Goal: Information Seeking & Learning: Learn about a topic

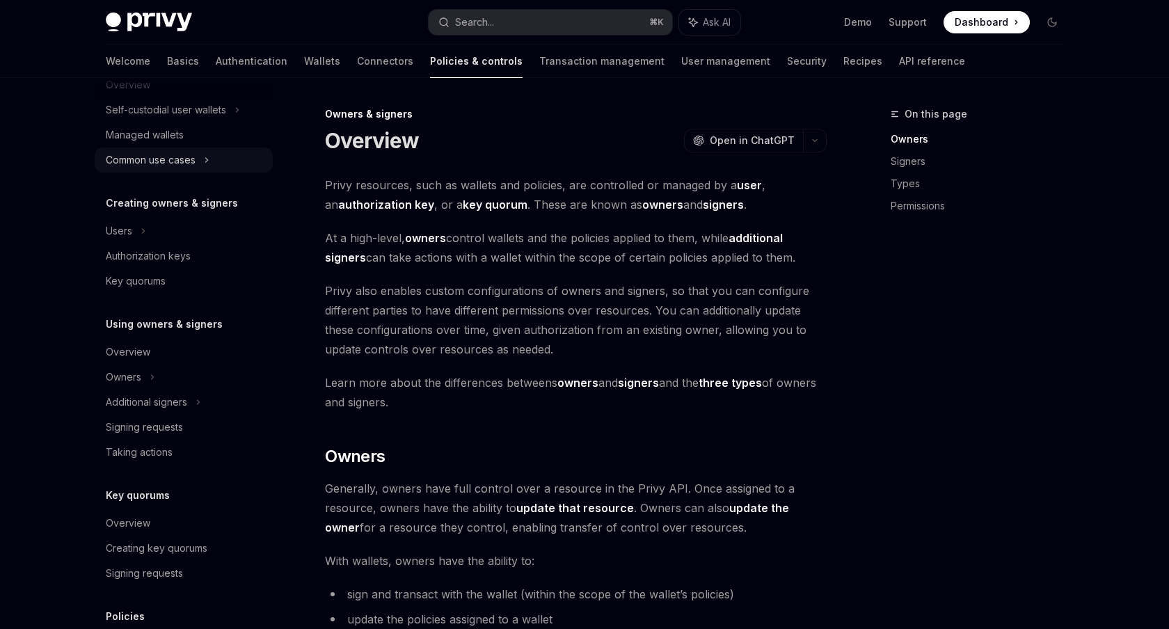
scroll to position [235, 0]
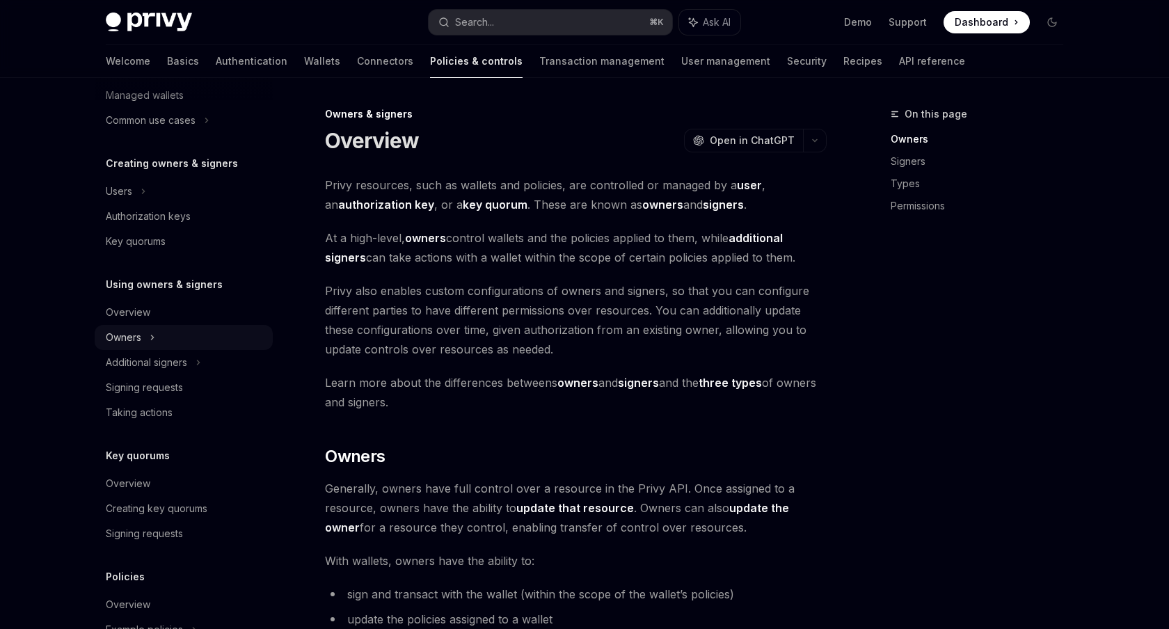
click at [149, 83] on div "Owners" at bounding box center [184, 70] width 178 height 25
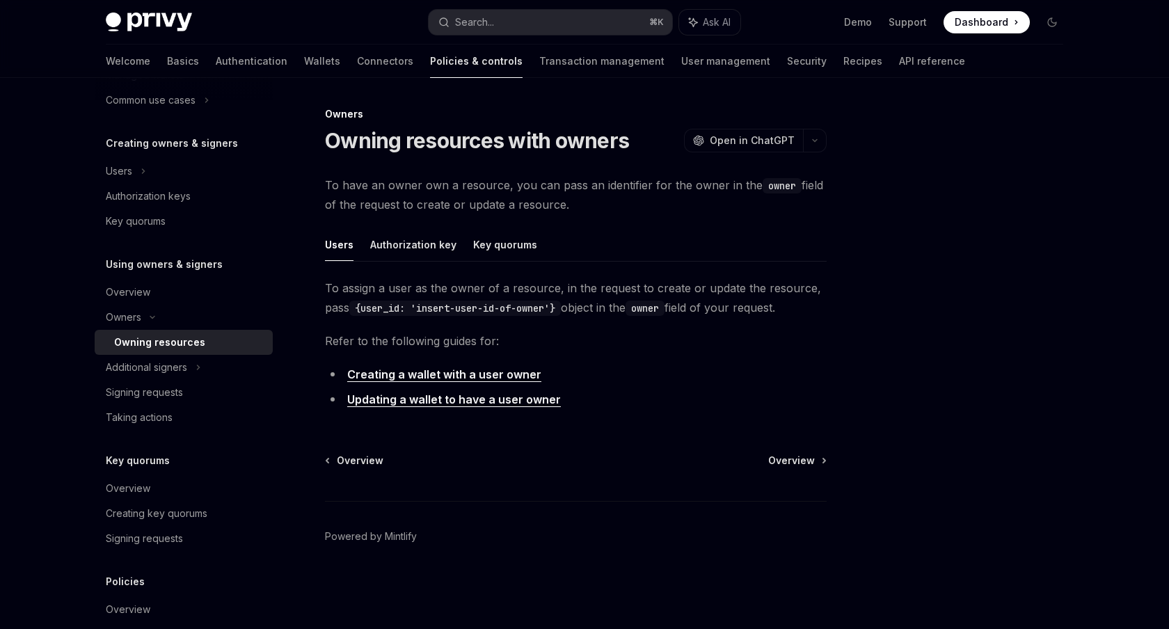
scroll to position [376, 0]
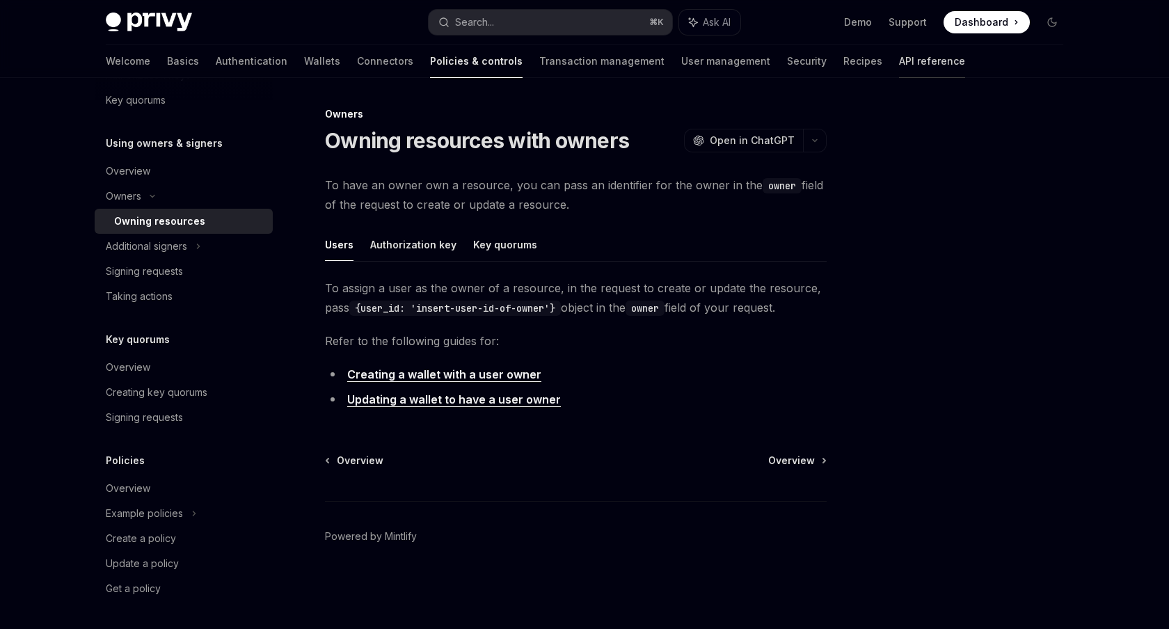
click at [899, 63] on link "API reference" at bounding box center [932, 61] width 66 height 33
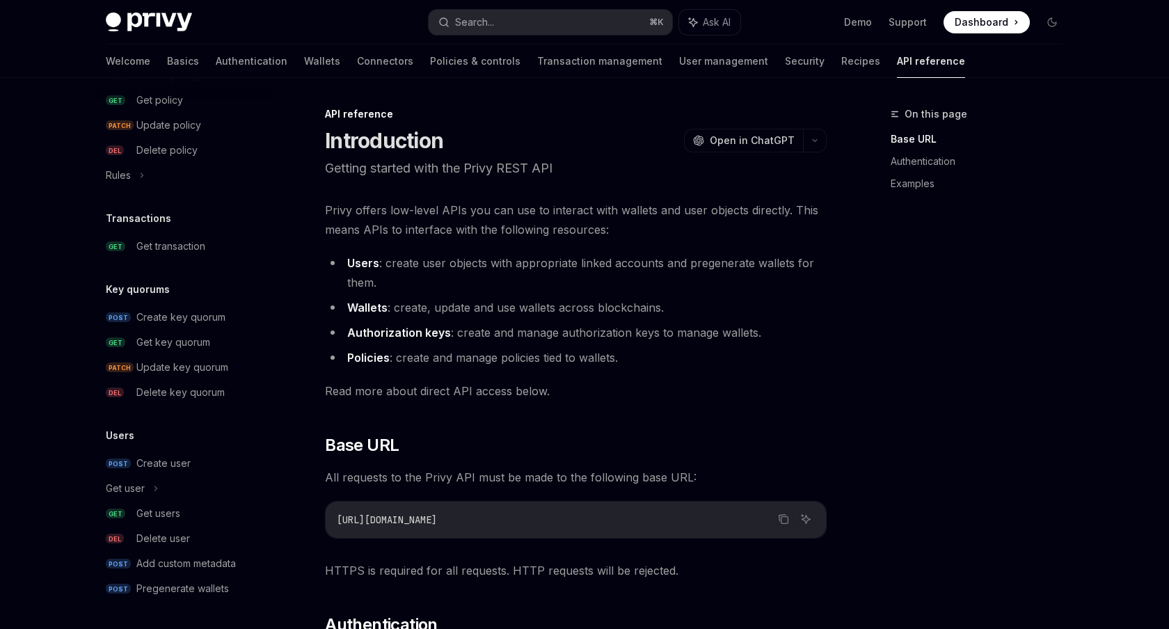
scroll to position [6, 0]
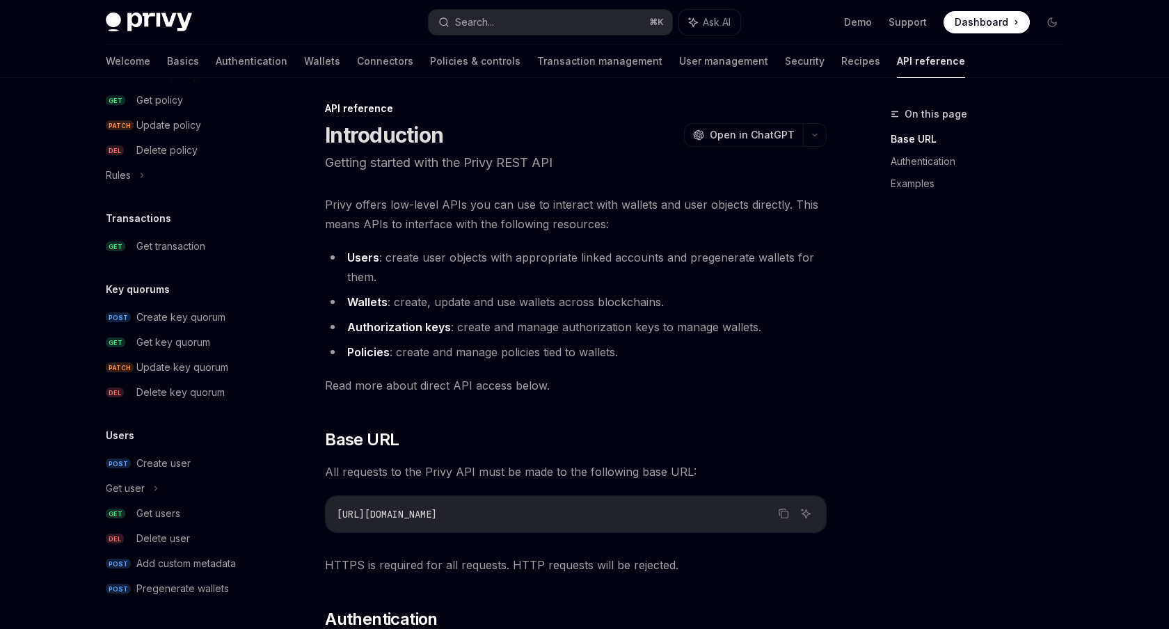
click at [139, 25] on img at bounding box center [149, 22] width 86 height 19
type textarea "*"
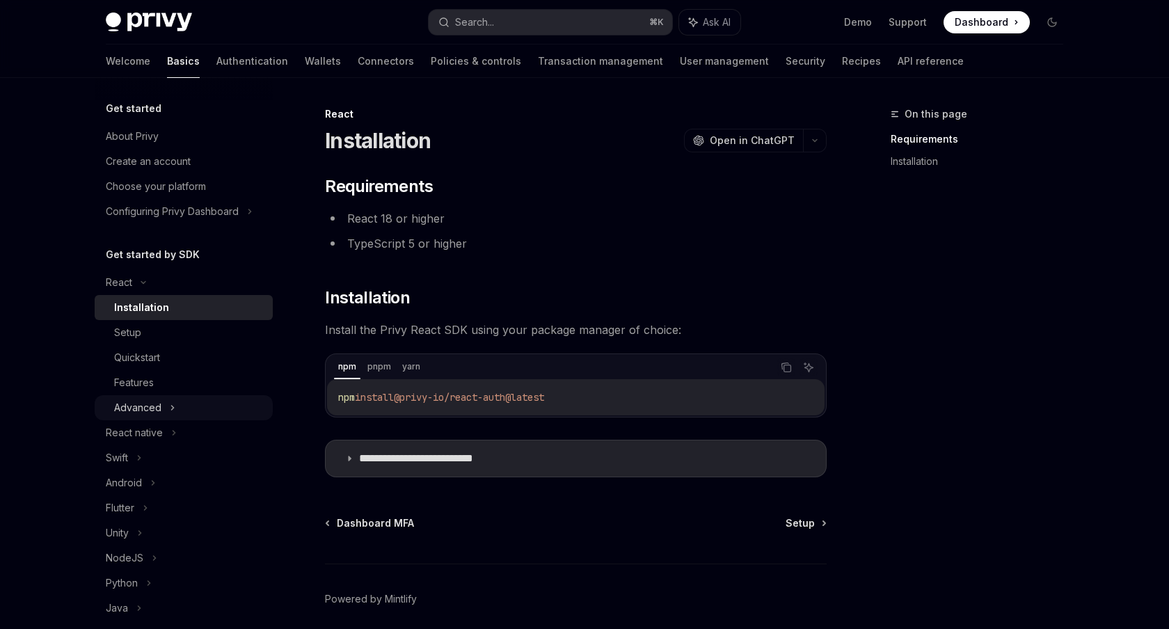
click at [164, 410] on div "Advanced" at bounding box center [184, 407] width 178 height 25
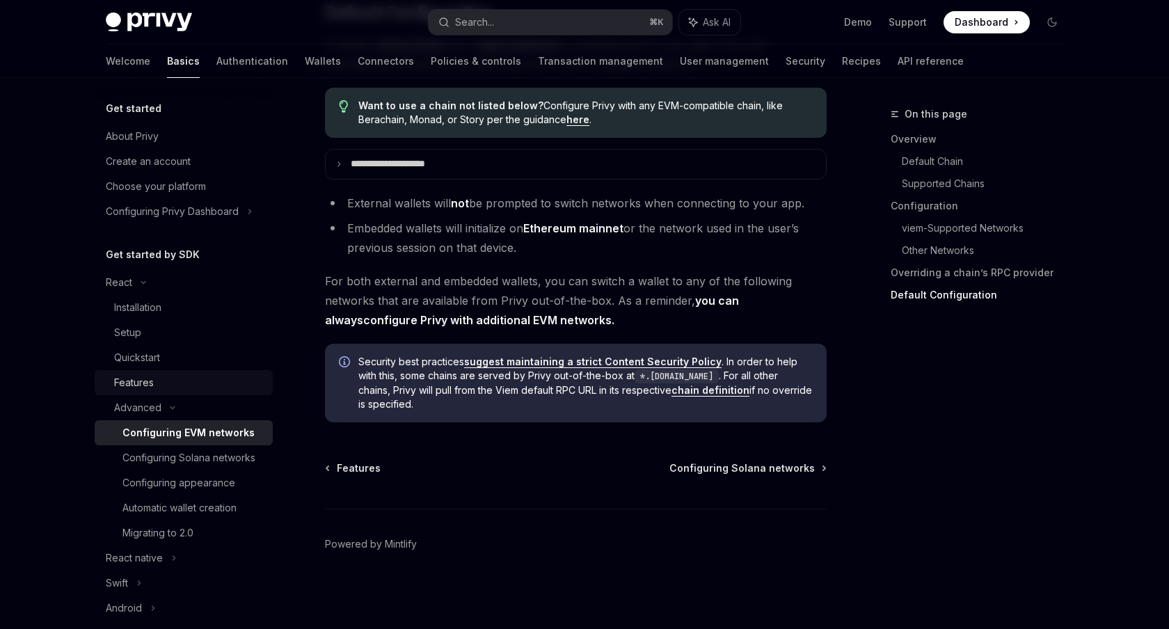
click at [164, 374] on div "Features" at bounding box center [189, 382] width 150 height 17
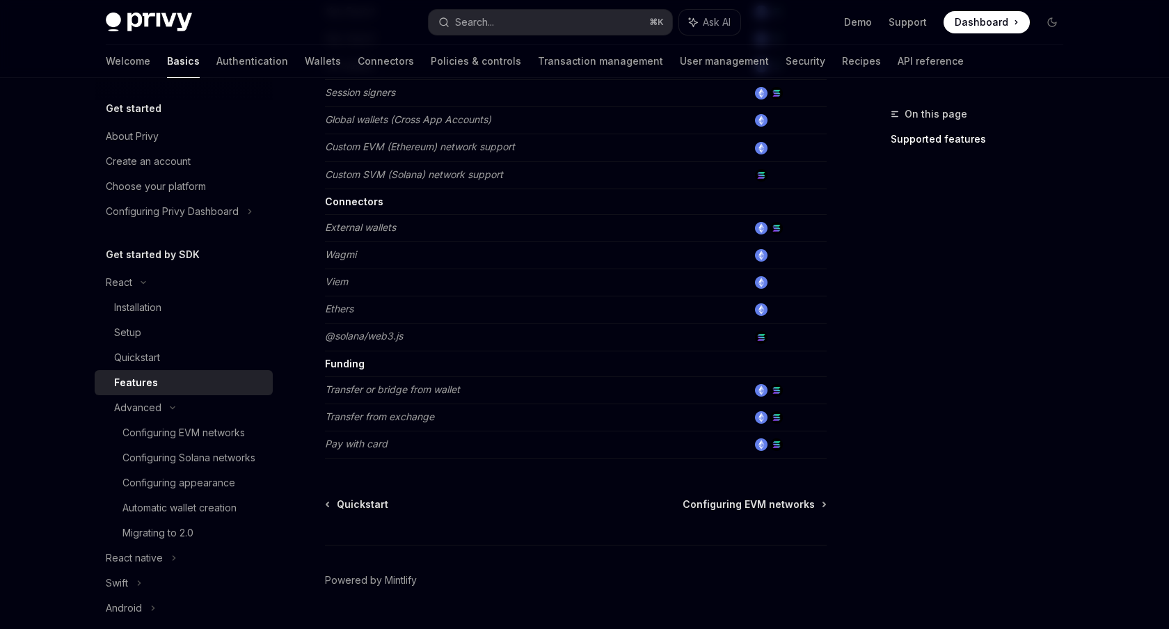
scroll to position [852, 0]
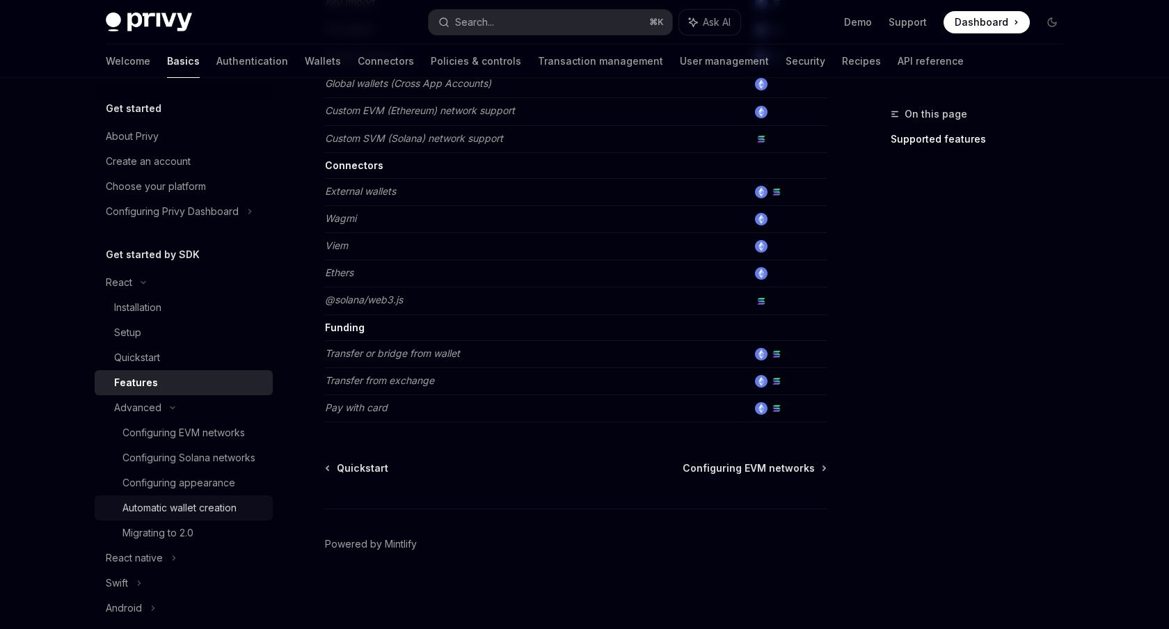
click at [184, 504] on div "Automatic wallet creation" at bounding box center [179, 508] width 114 height 17
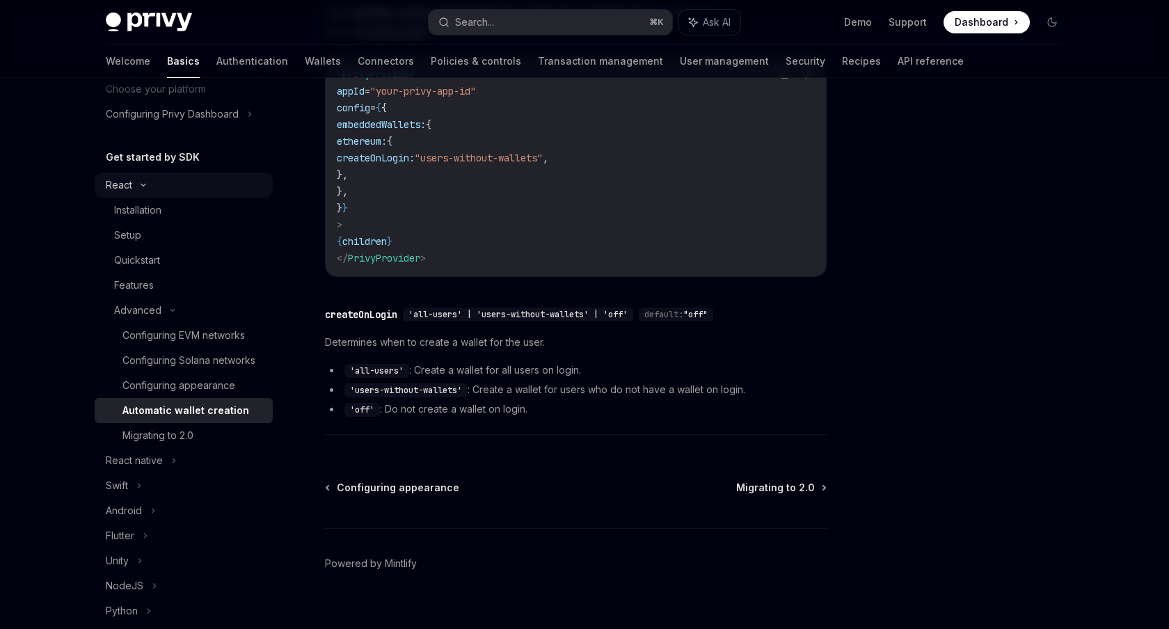
scroll to position [362, 0]
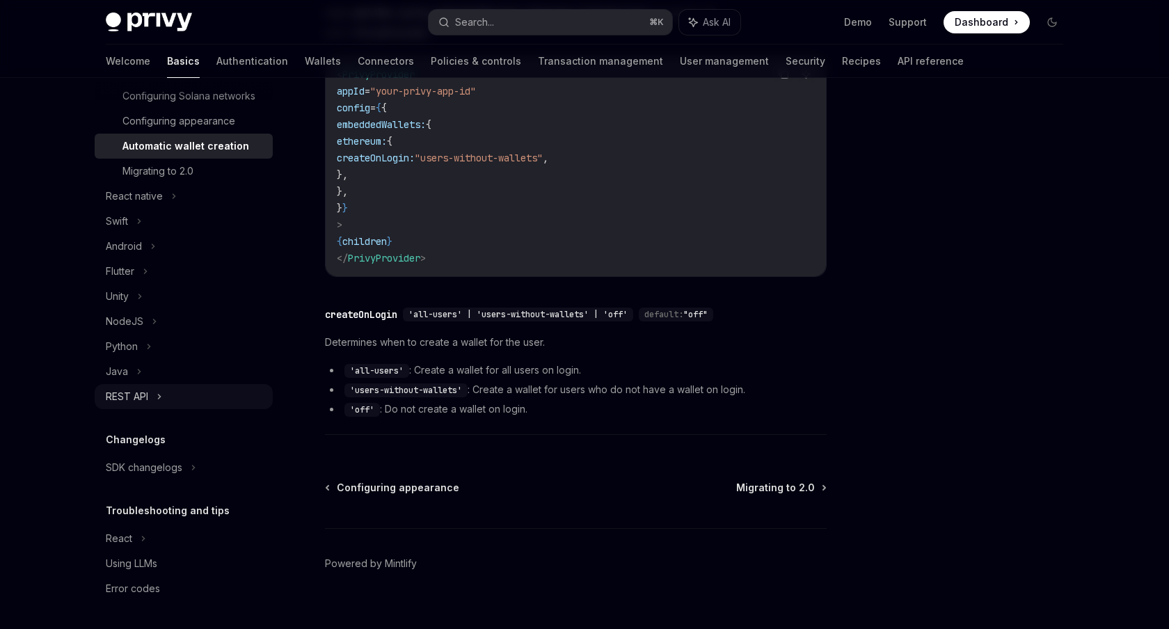
click at [137, 394] on div "REST API" at bounding box center [127, 396] width 42 height 17
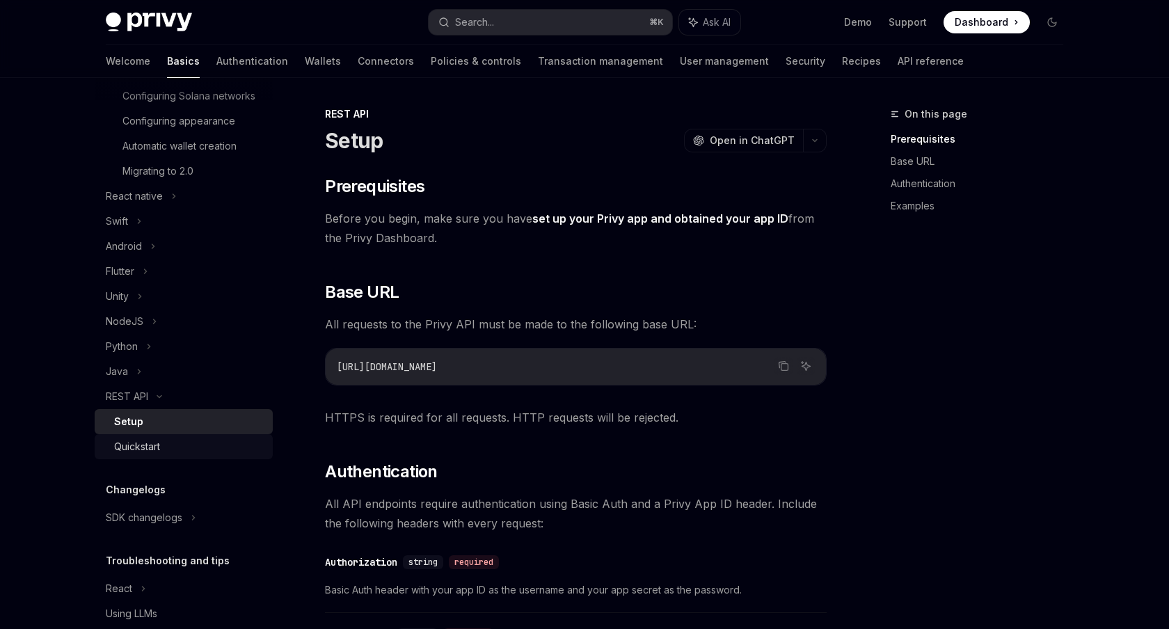
click at [155, 443] on div "Quickstart" at bounding box center [137, 446] width 46 height 17
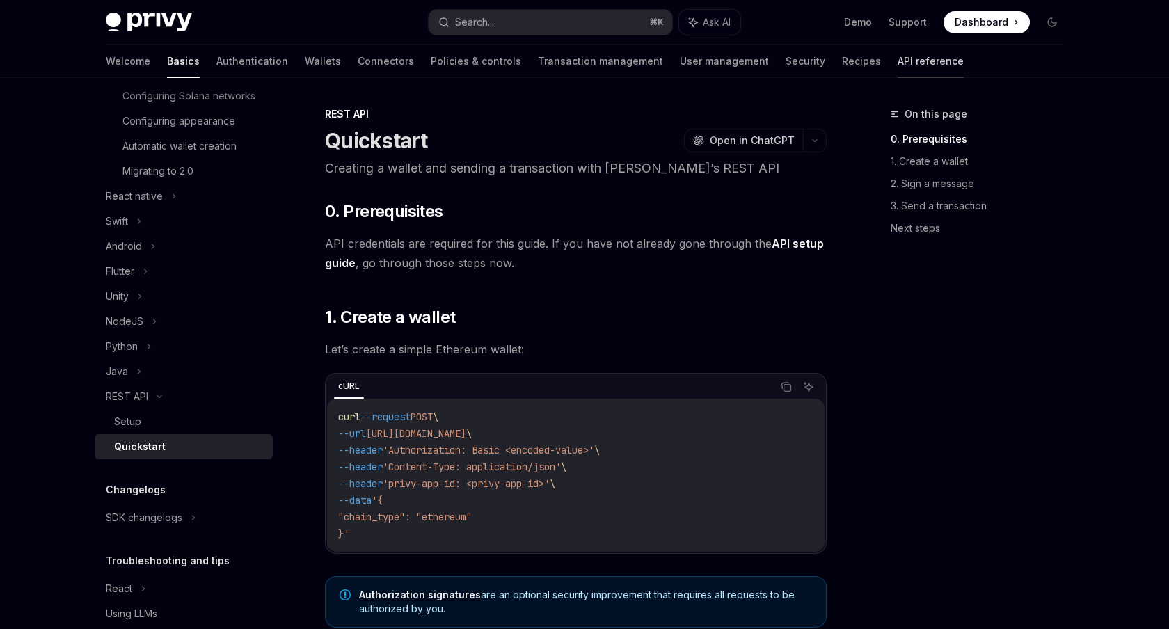
click at [898, 63] on link "API reference" at bounding box center [931, 61] width 66 height 33
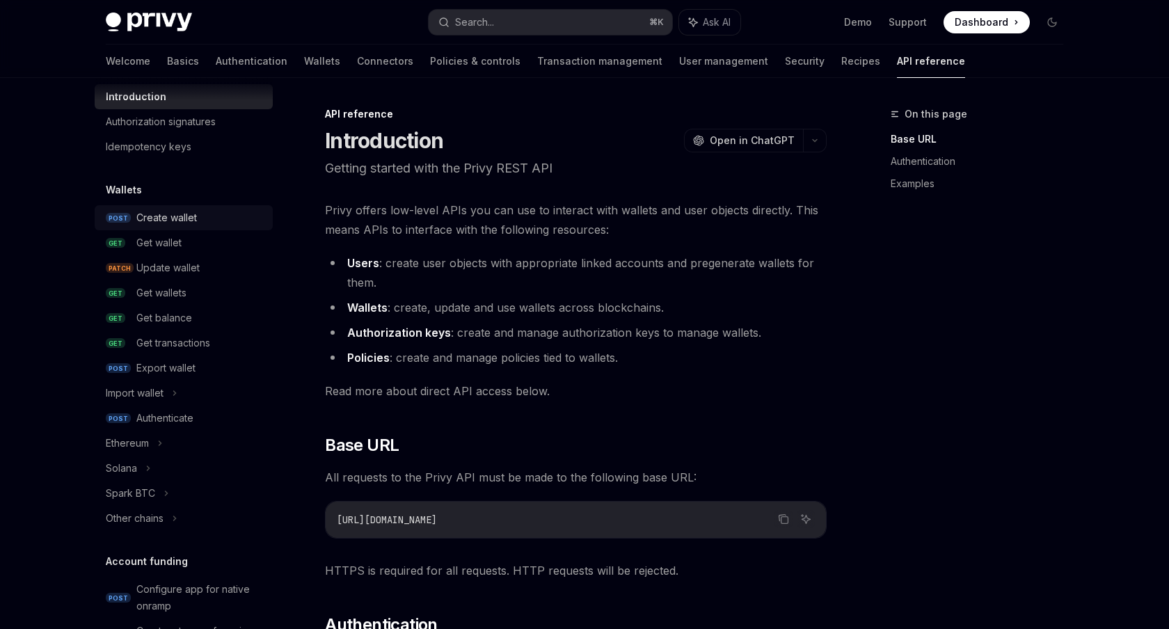
scroll to position [54, 0]
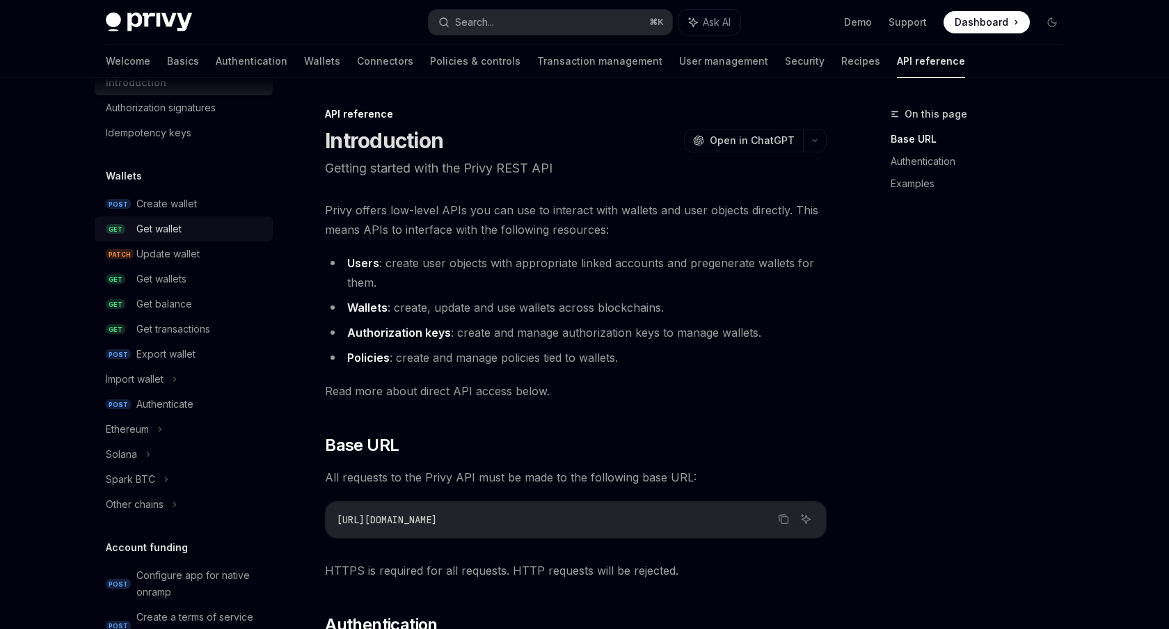
click at [170, 219] on link "GET Get wallet" at bounding box center [184, 228] width 178 height 25
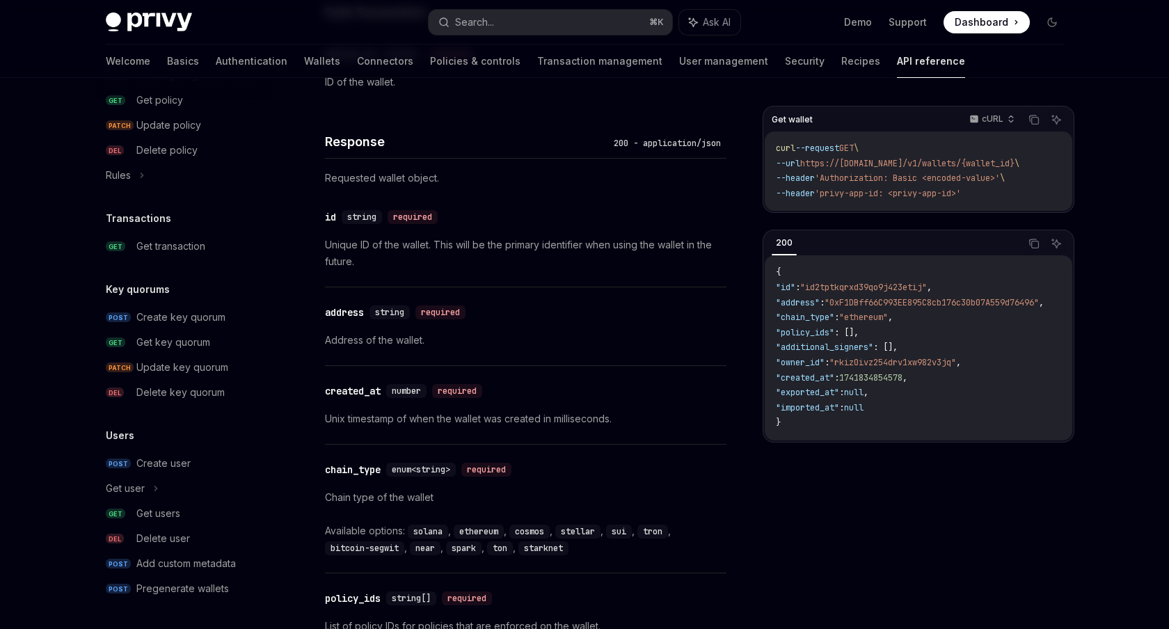
scroll to position [555, 0]
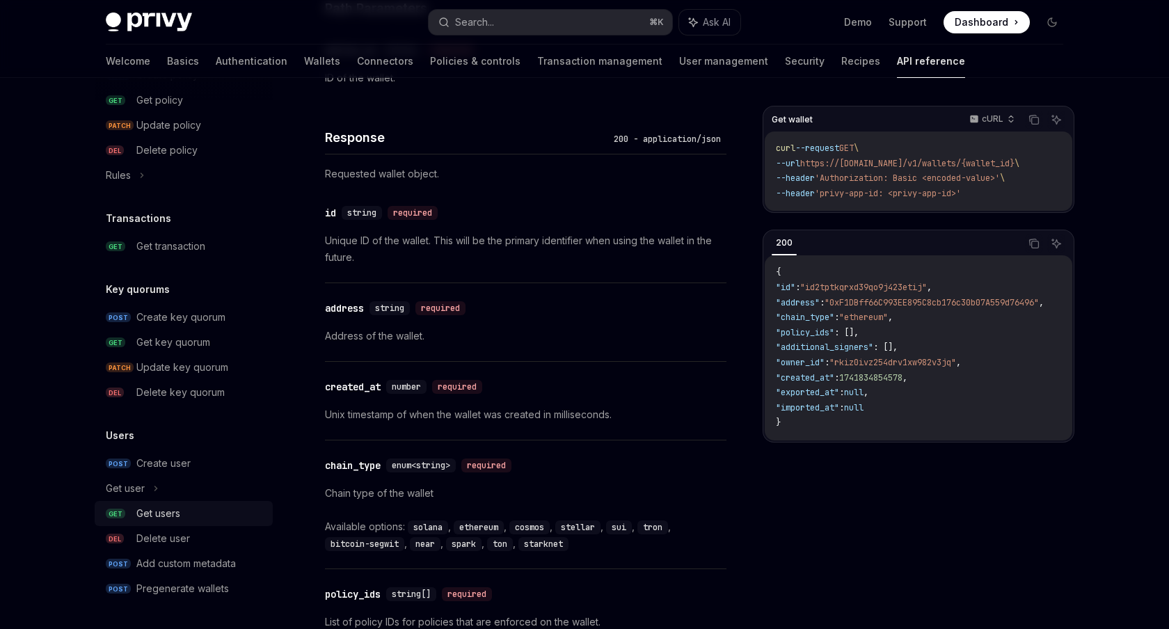
click at [193, 509] on div "Get users" at bounding box center [200, 513] width 128 height 17
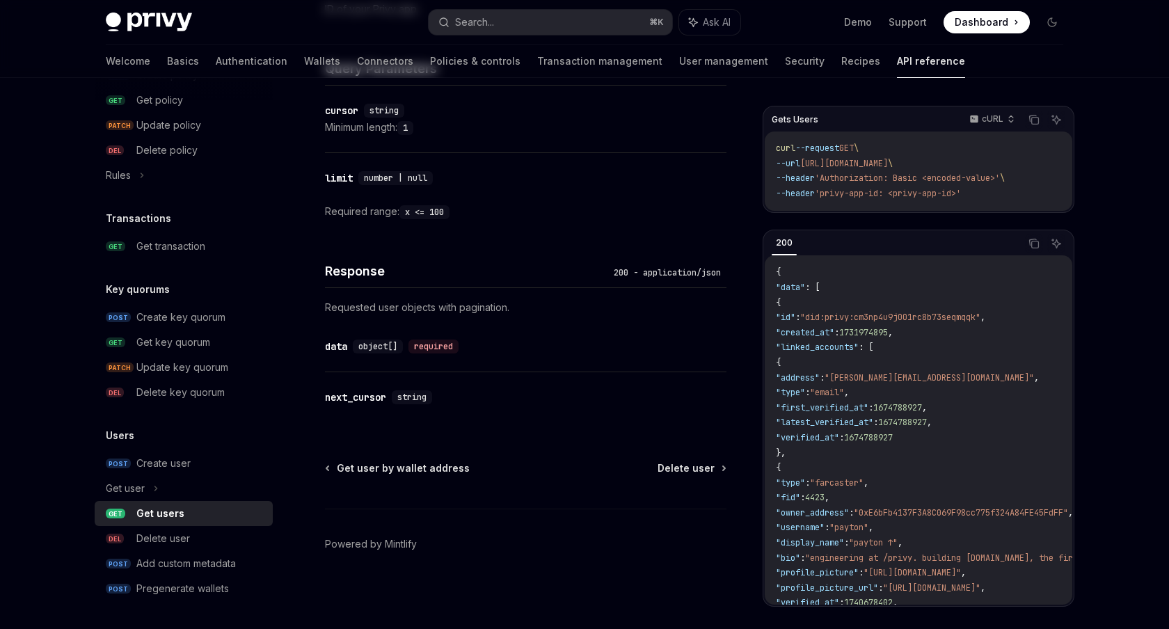
type textarea "*"
